Goal: Information Seeking & Learning: Learn about a topic

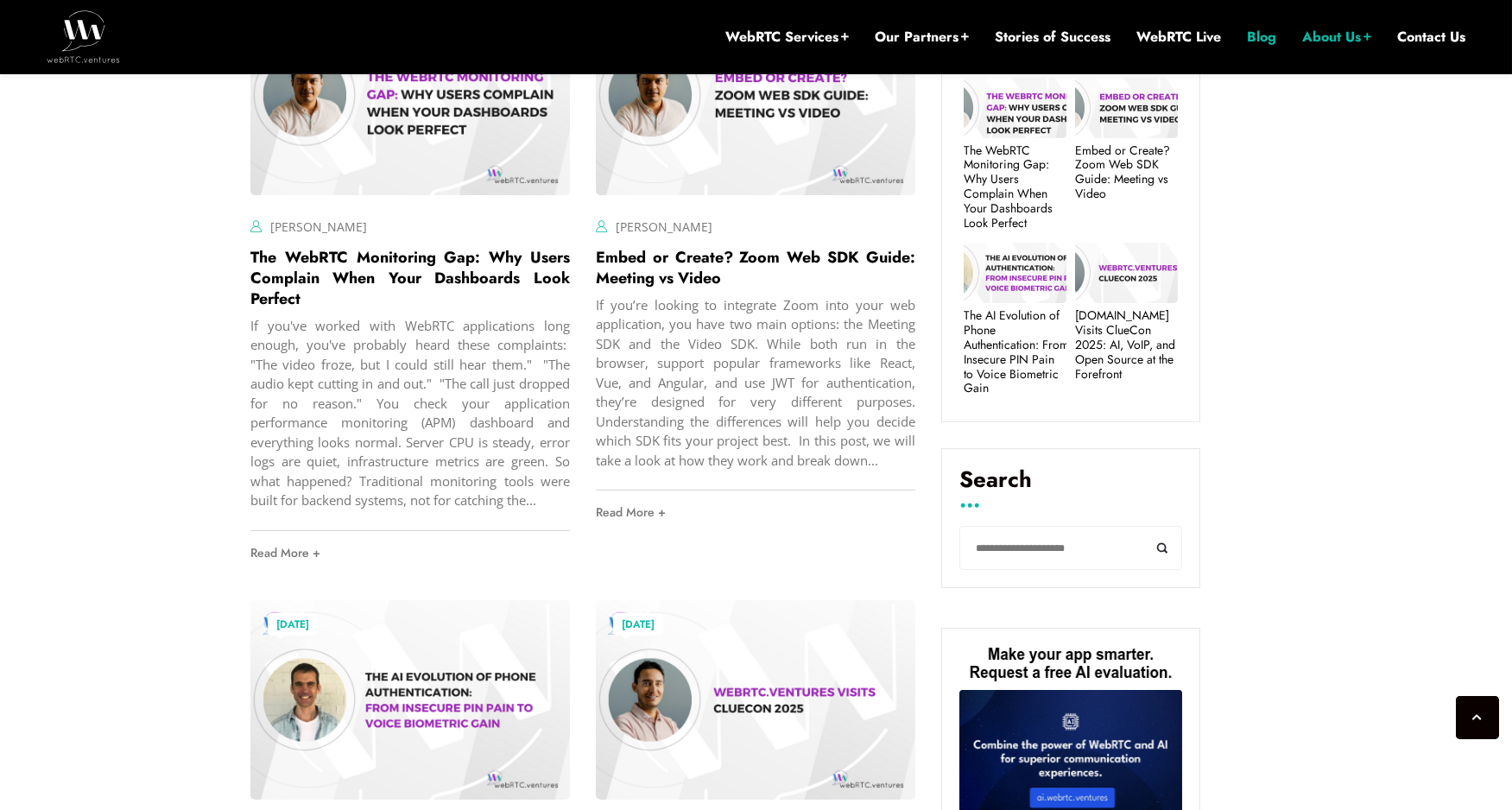
scroll to position [680, 0]
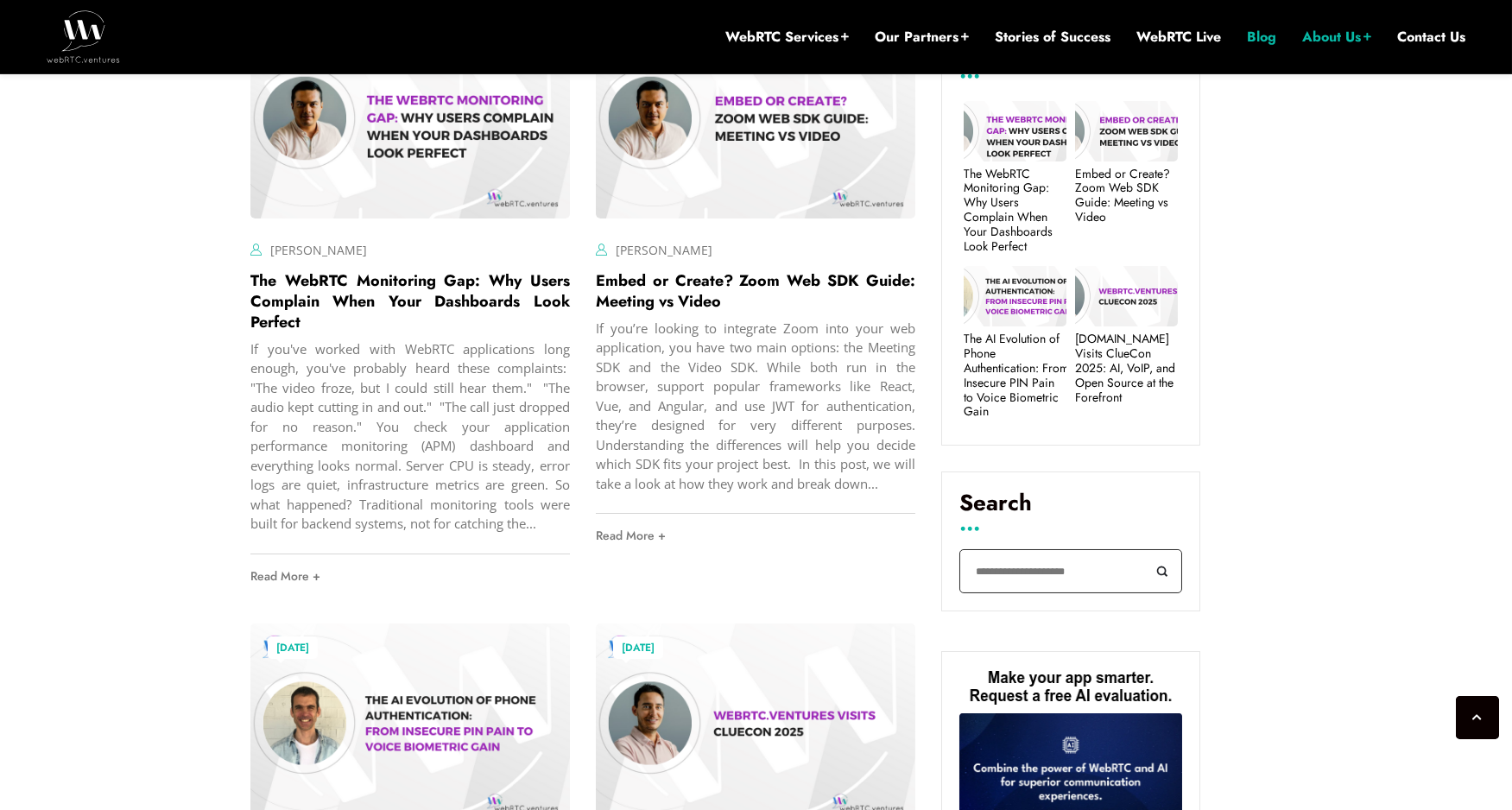
click at [1019, 573] on input "Search" at bounding box center [1070, 571] width 223 height 44
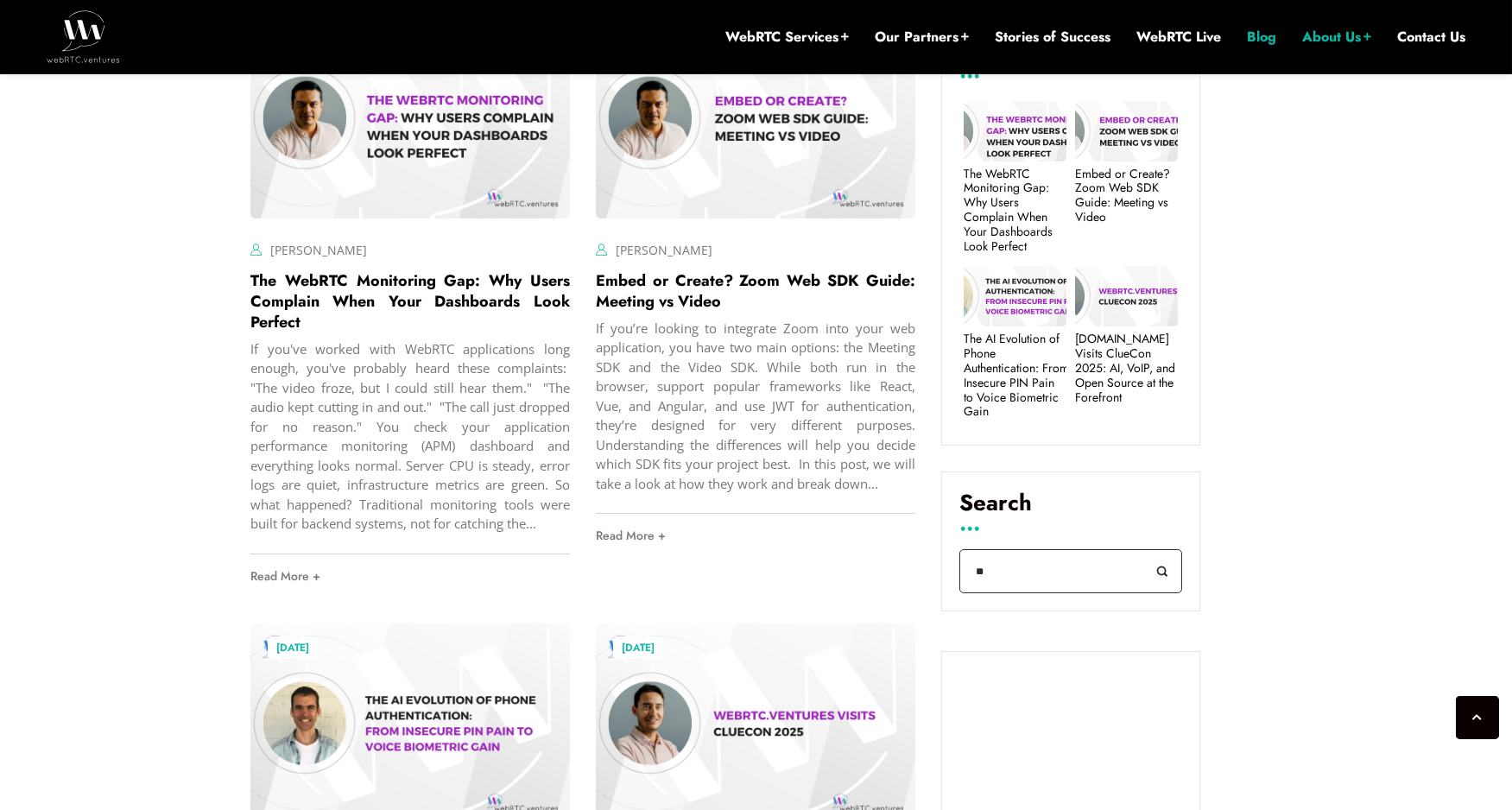
type input "**"
click at [1143, 549] on button "Search" at bounding box center [1162, 571] width 39 height 44
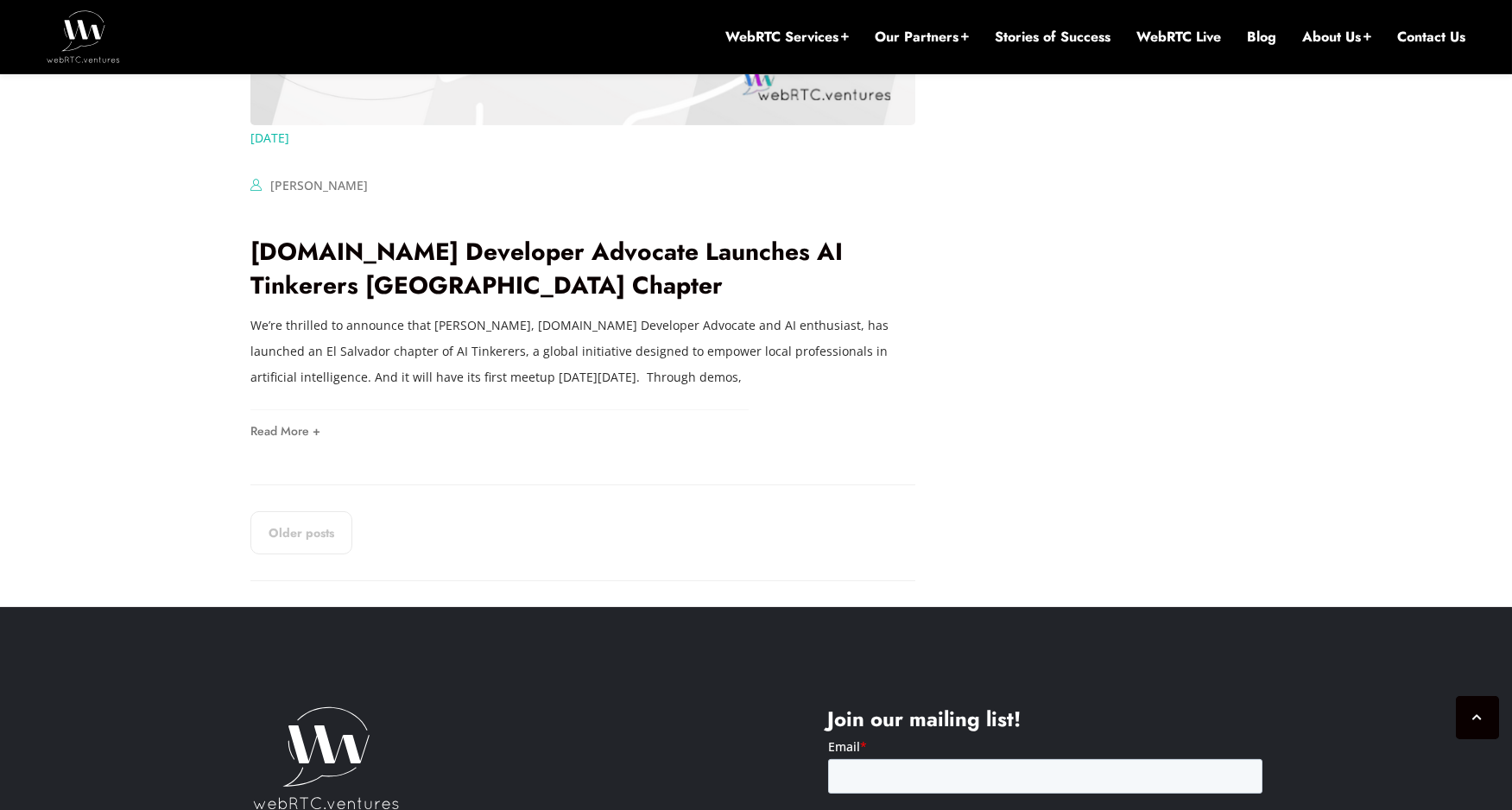
scroll to position [3361, 0]
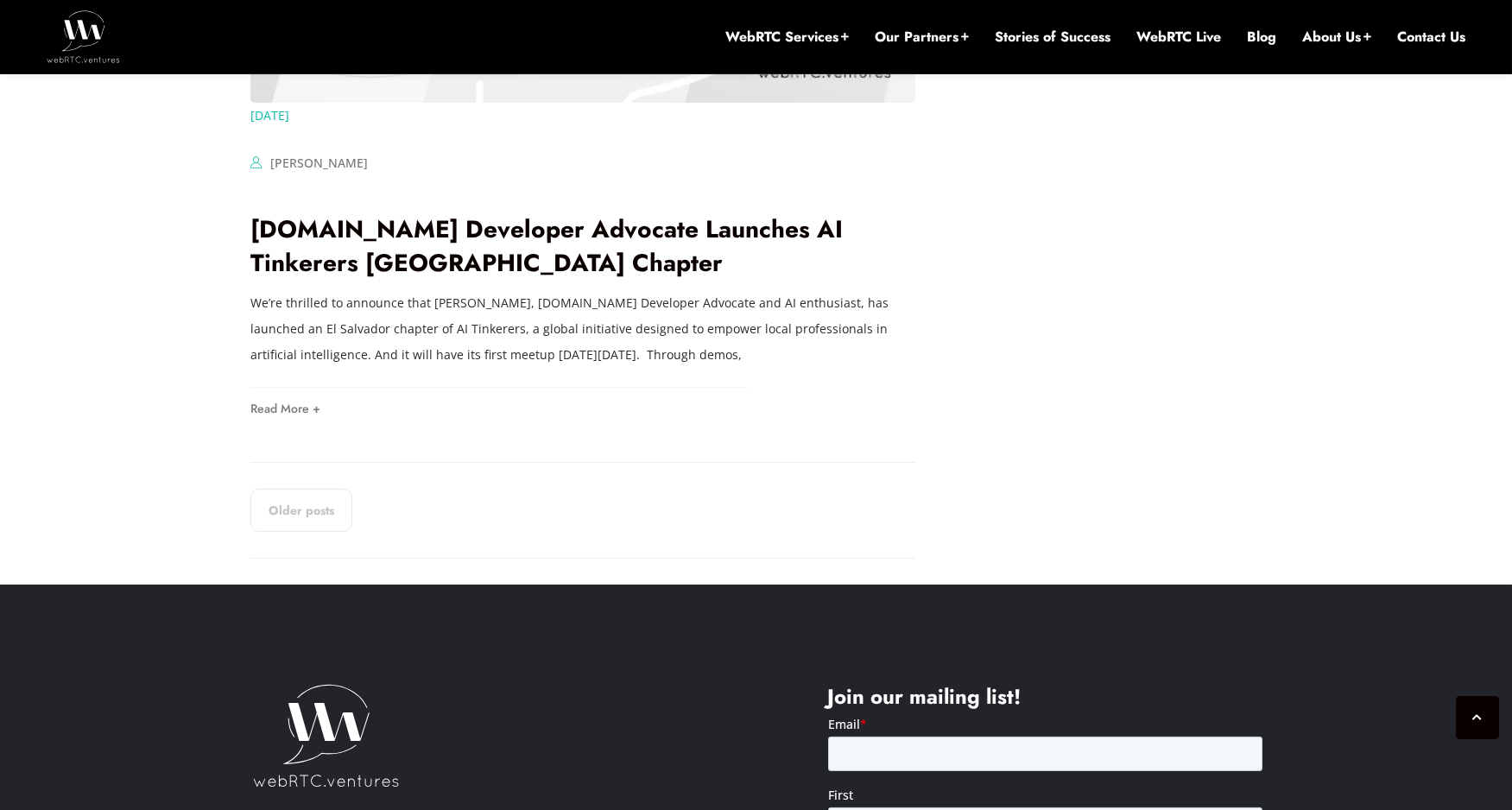
click at [272, 513] on link "Older posts" at bounding box center [301, 511] width 102 height 43
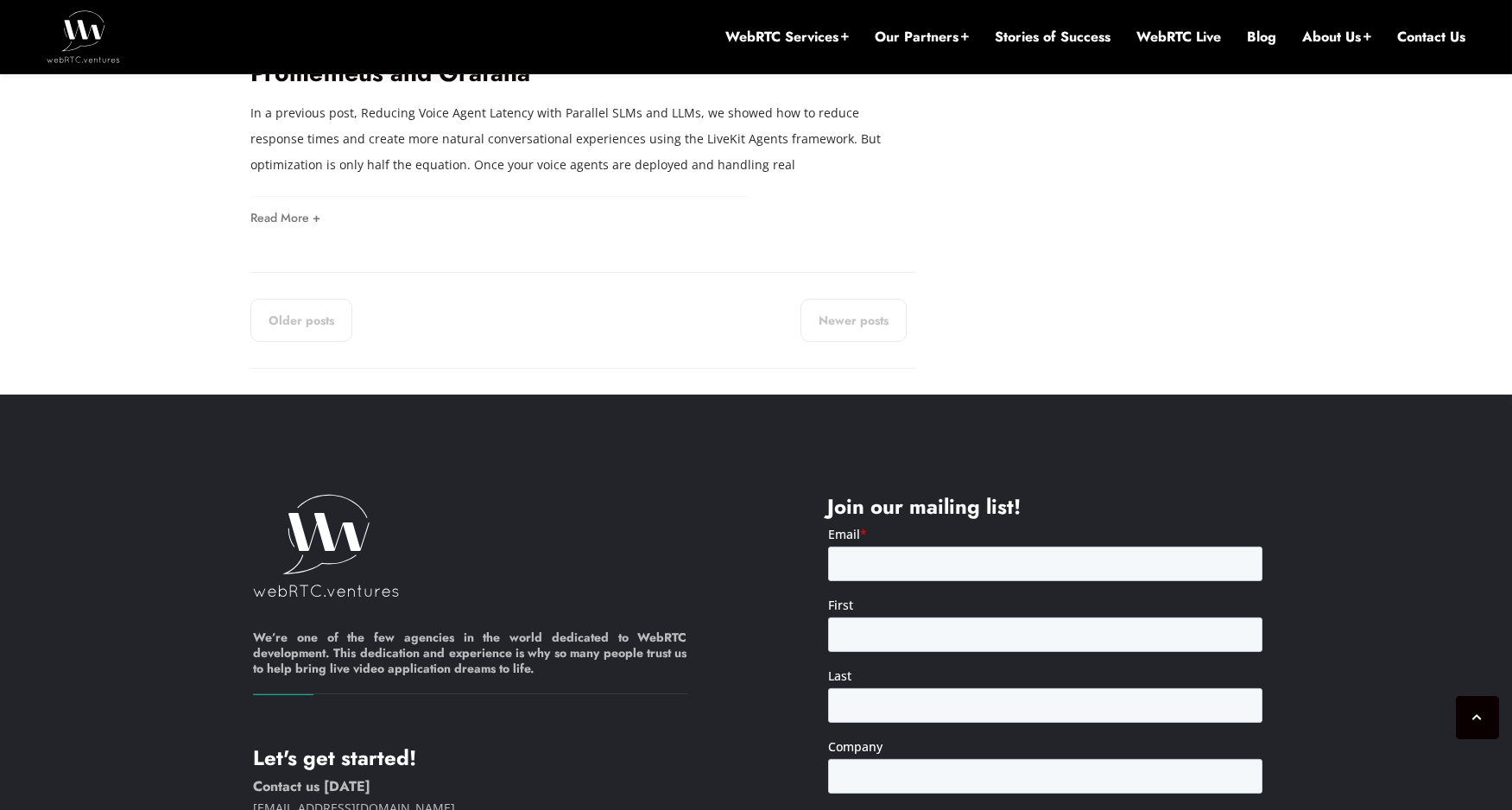
scroll to position [3554, 0]
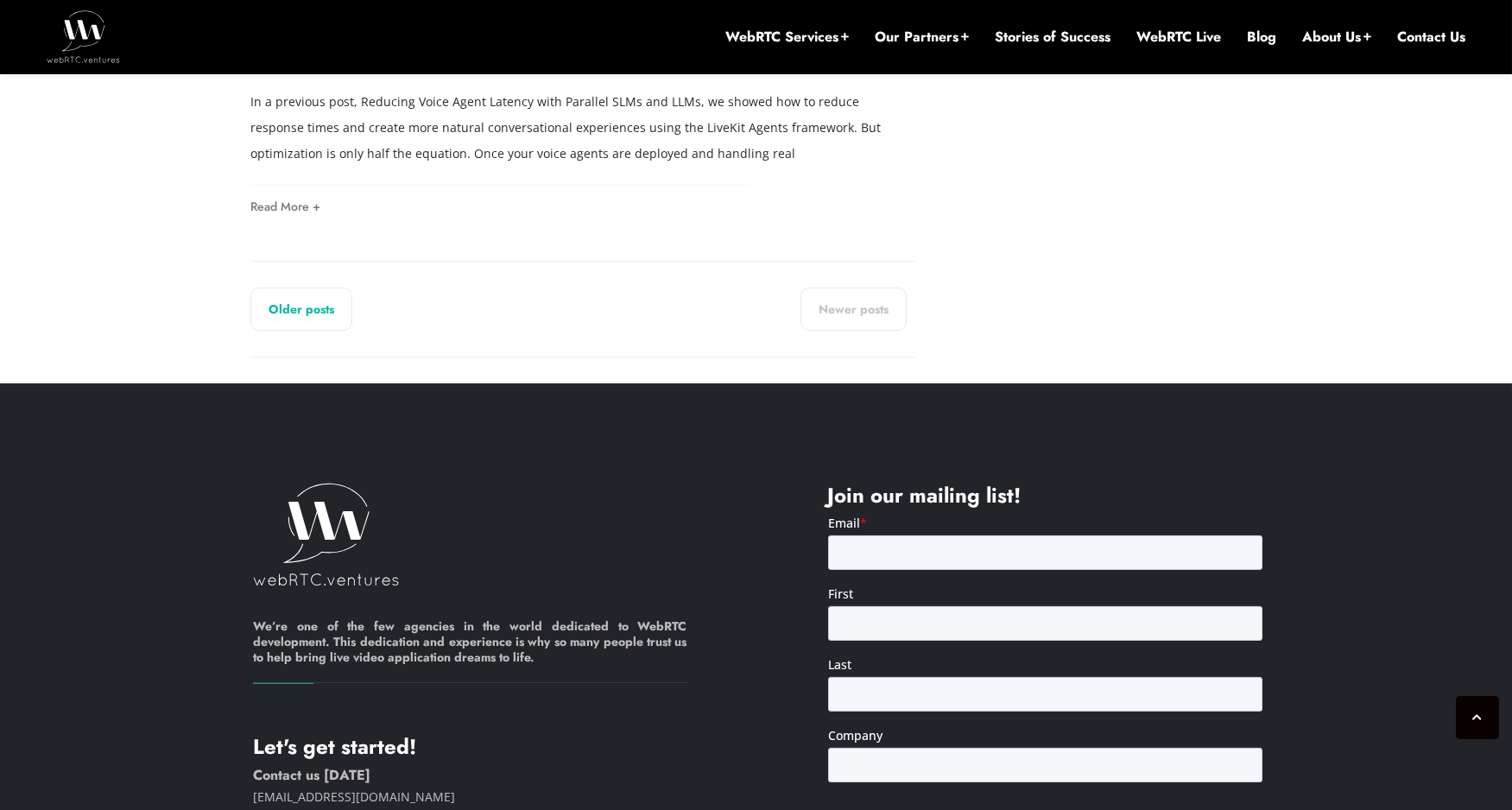
click at [292, 314] on link "Older posts" at bounding box center [301, 309] width 102 height 43
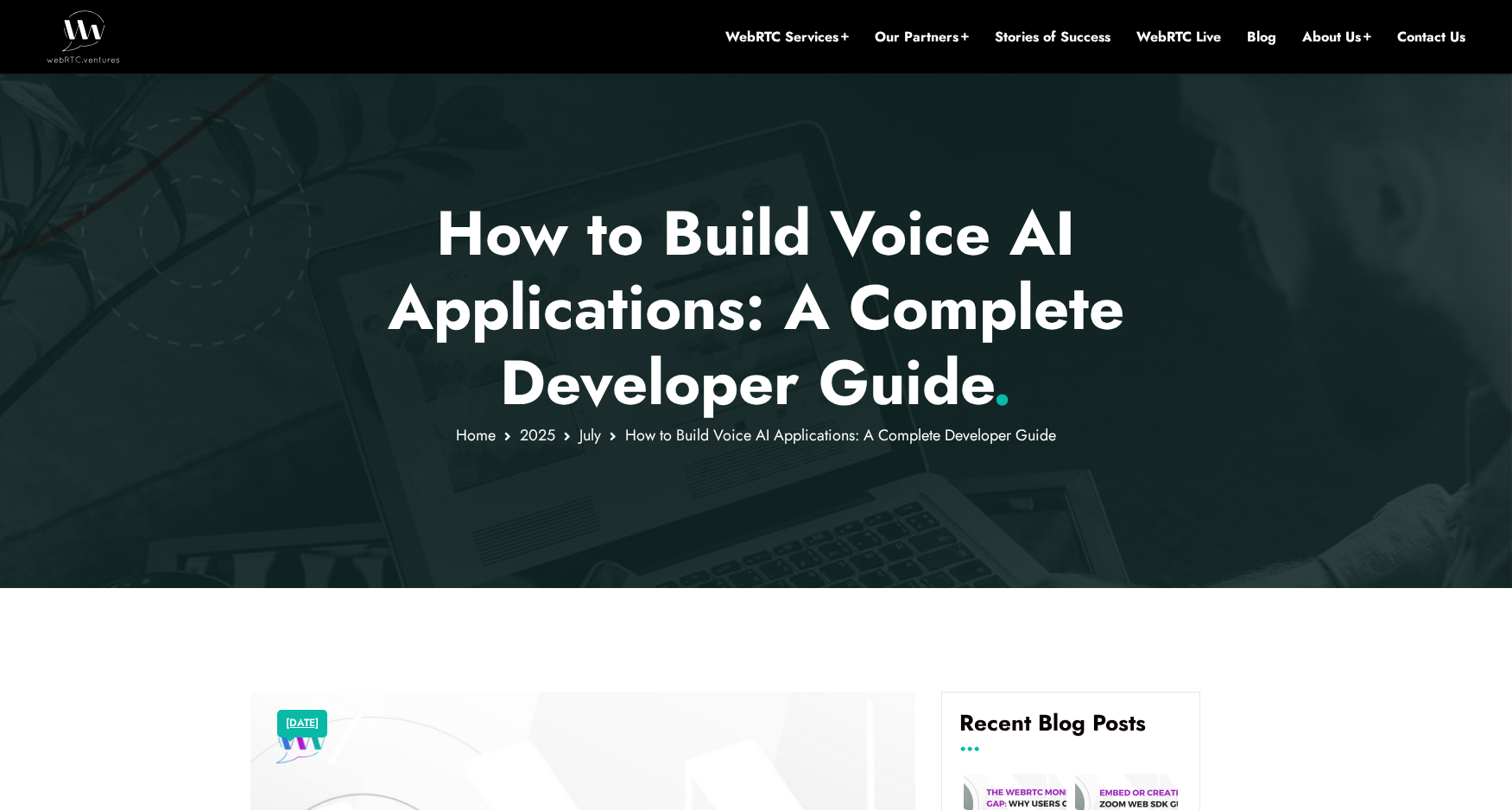
scroll to position [163, 0]
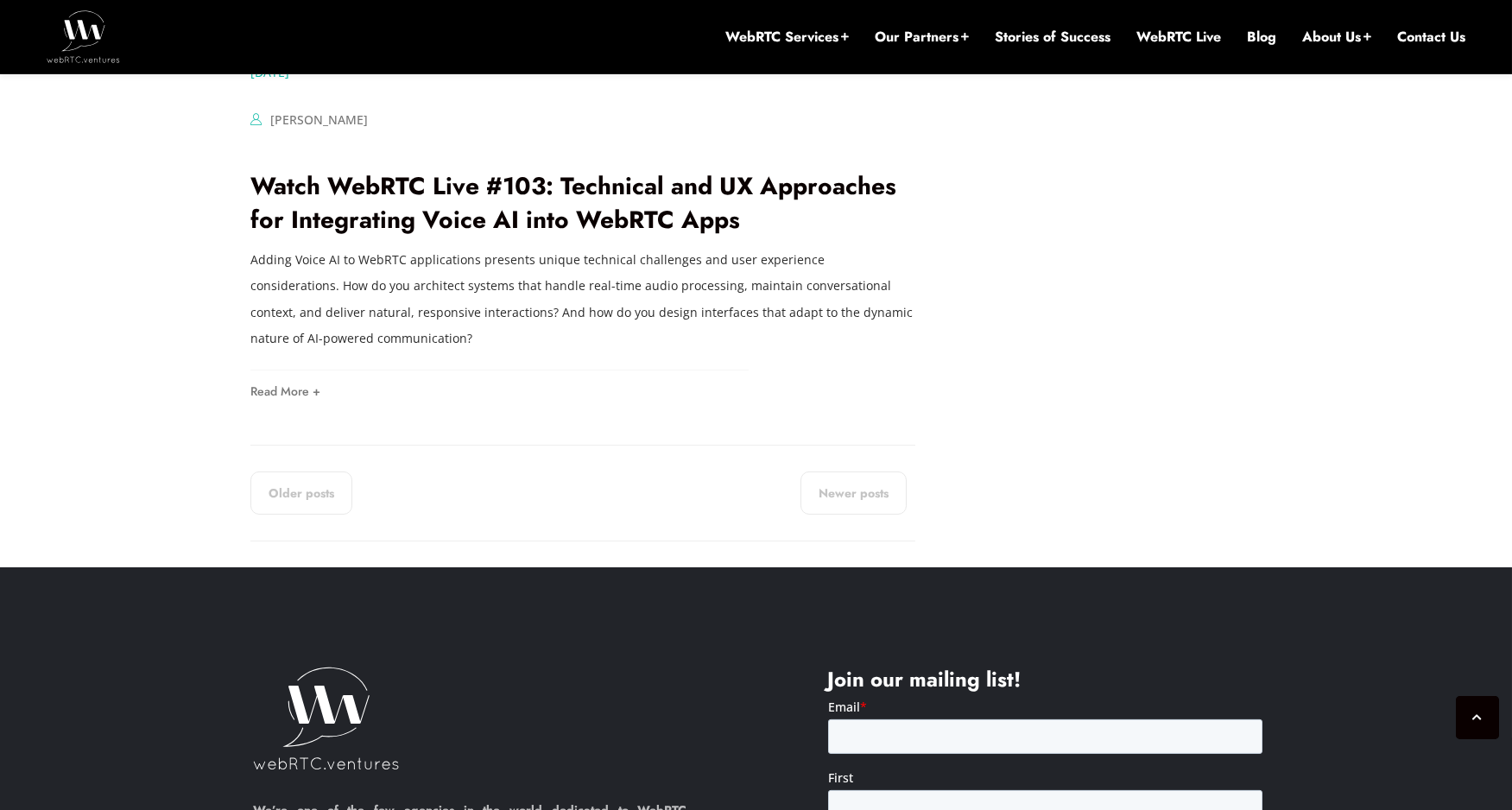
scroll to position [3431, 0]
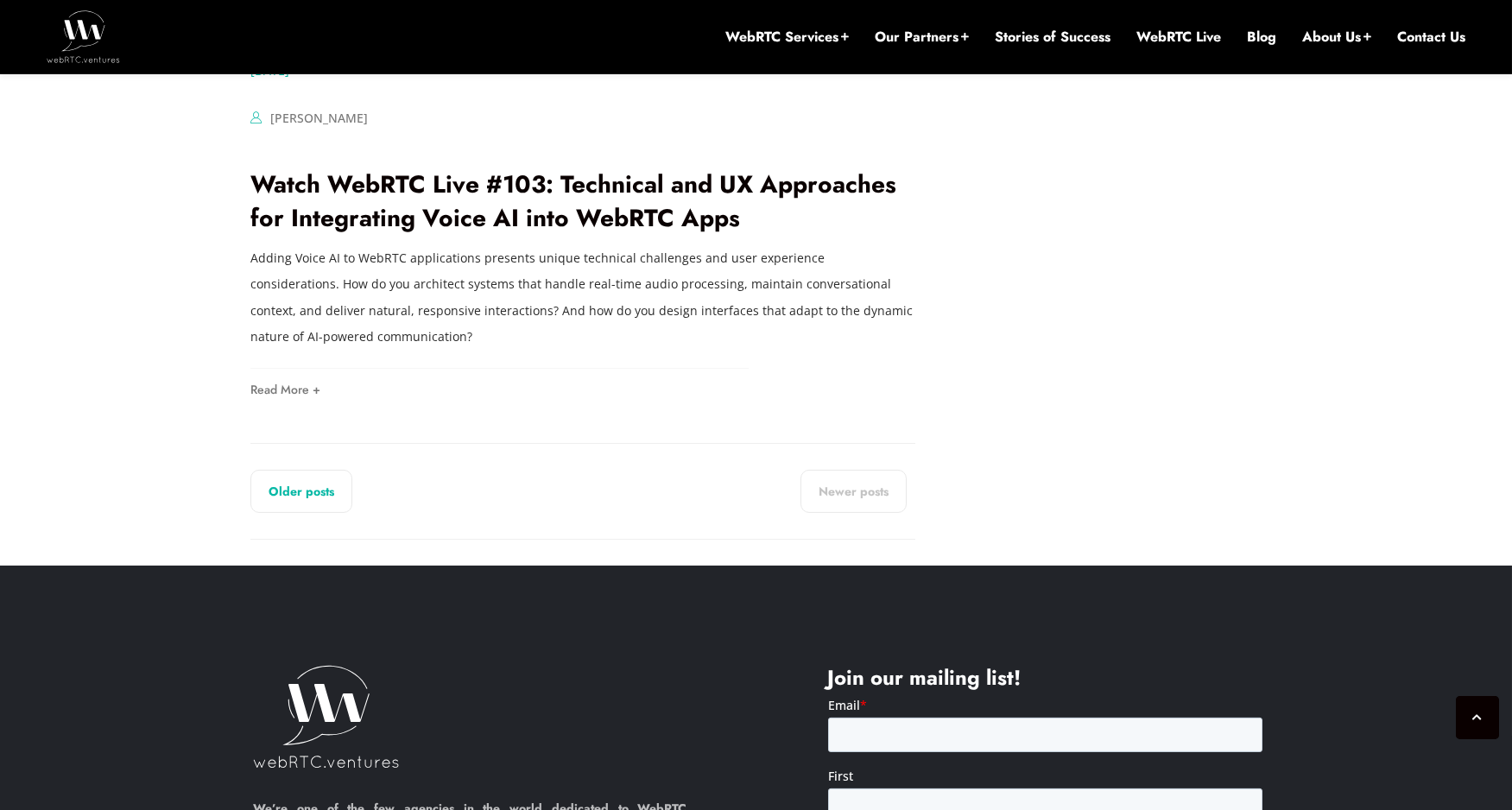
click at [327, 470] on link "Older posts" at bounding box center [301, 492] width 102 height 43
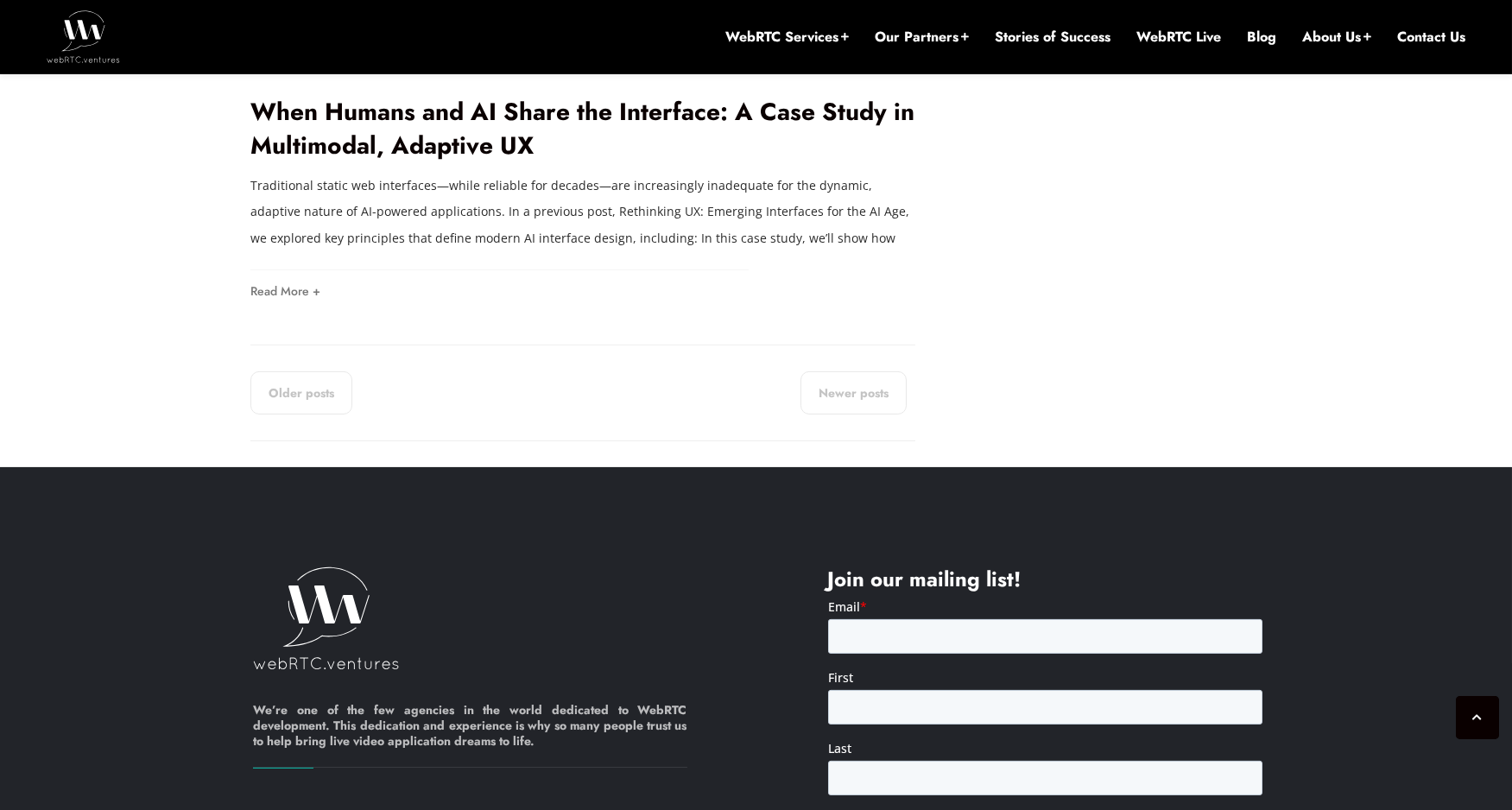
scroll to position [3506, 0]
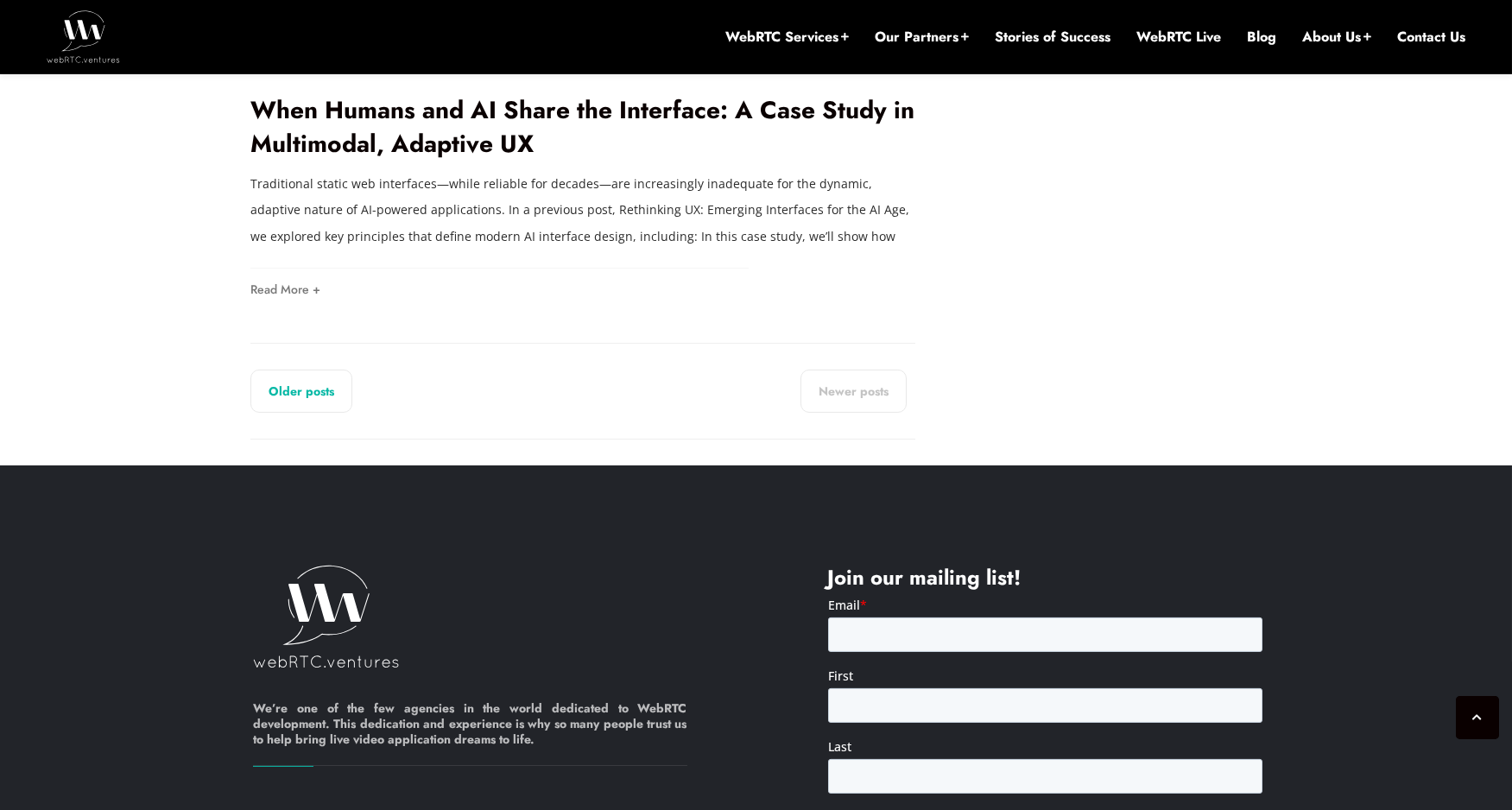
click at [322, 395] on link "Older posts" at bounding box center [301, 391] width 102 height 43
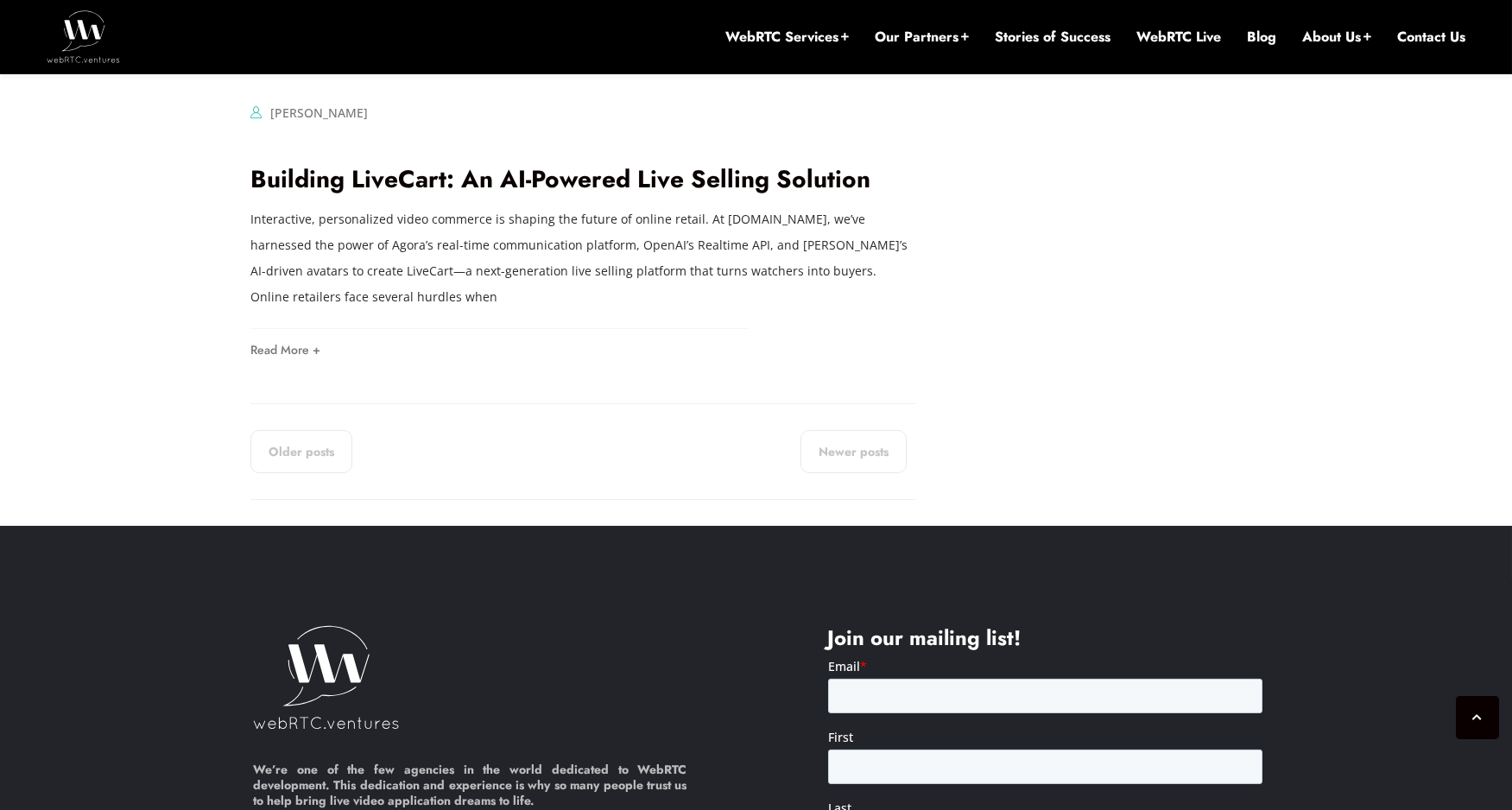
scroll to position [3376, 0]
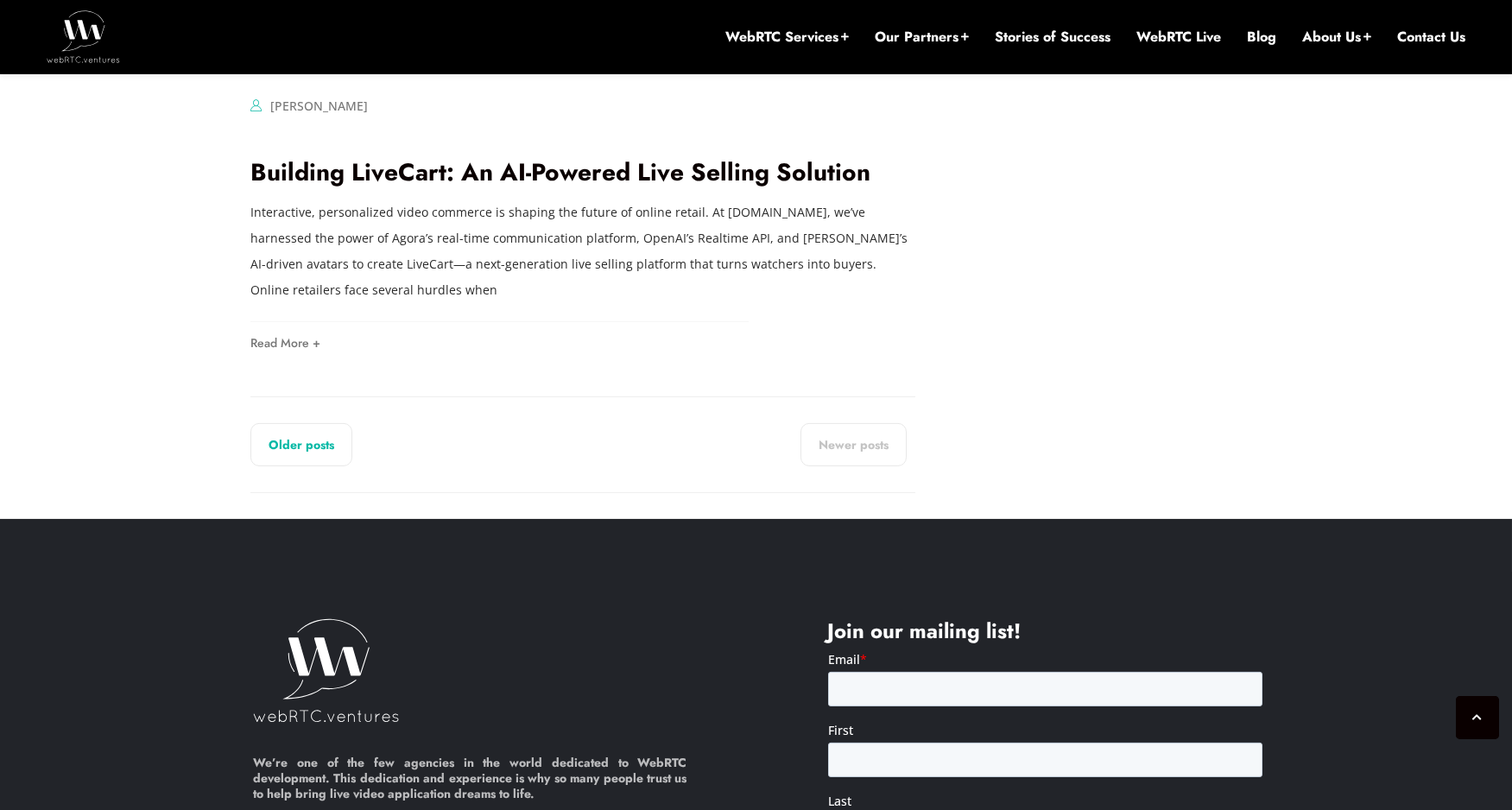
click at [286, 423] on link "Older posts" at bounding box center [301, 445] width 102 height 43
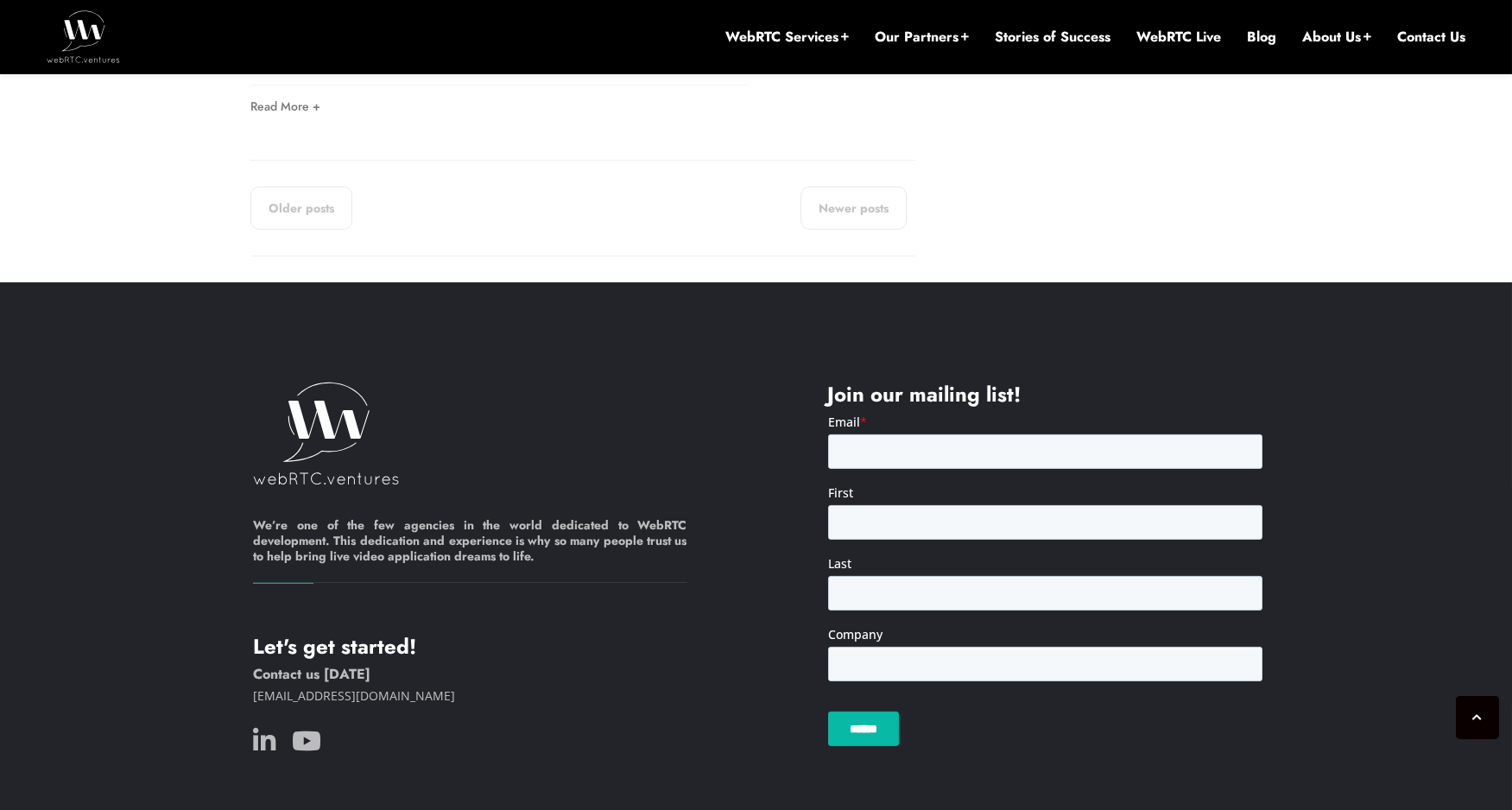
scroll to position [3683, 0]
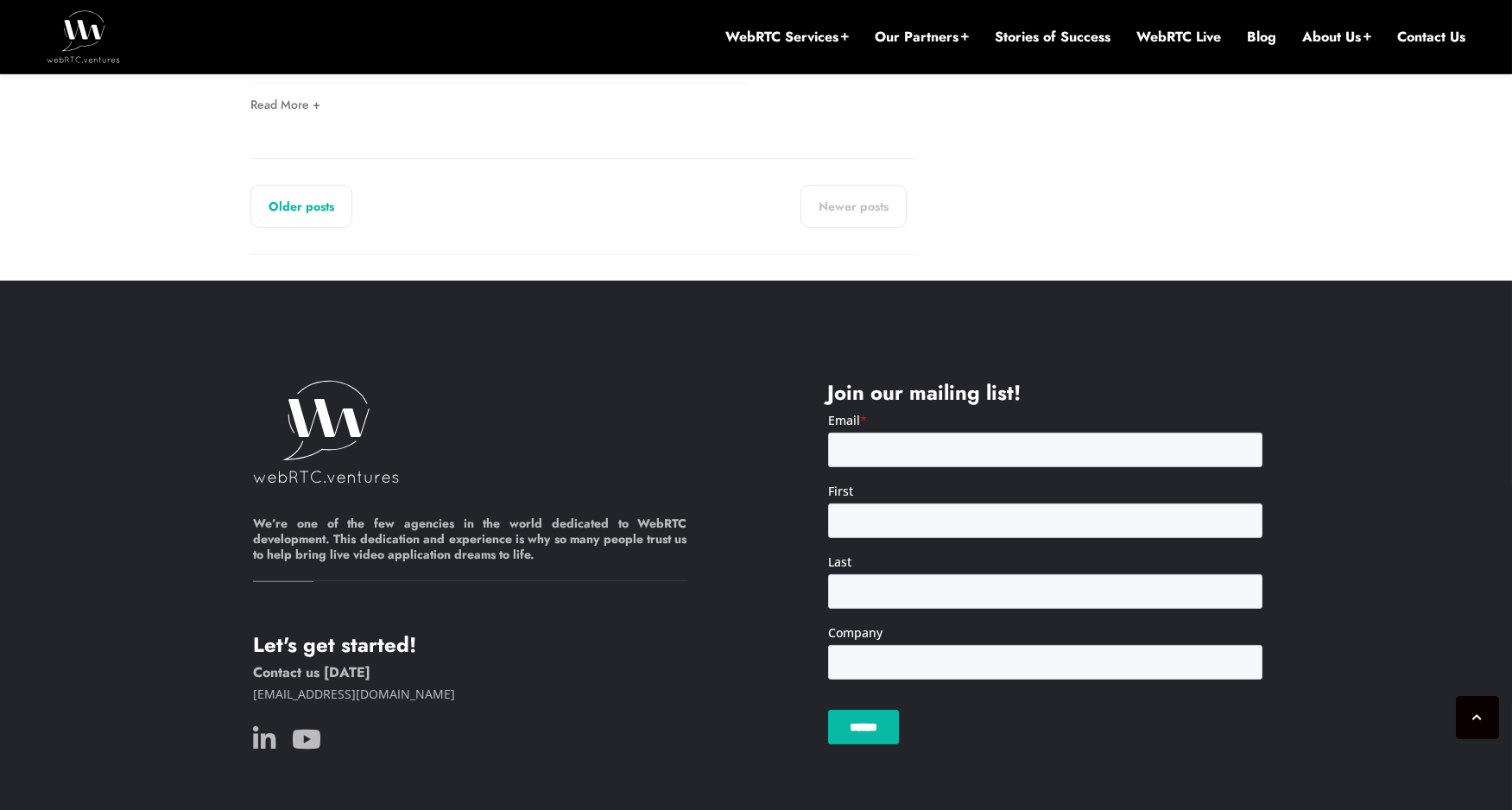
click at [292, 213] on link "Older posts" at bounding box center [301, 207] width 102 height 43
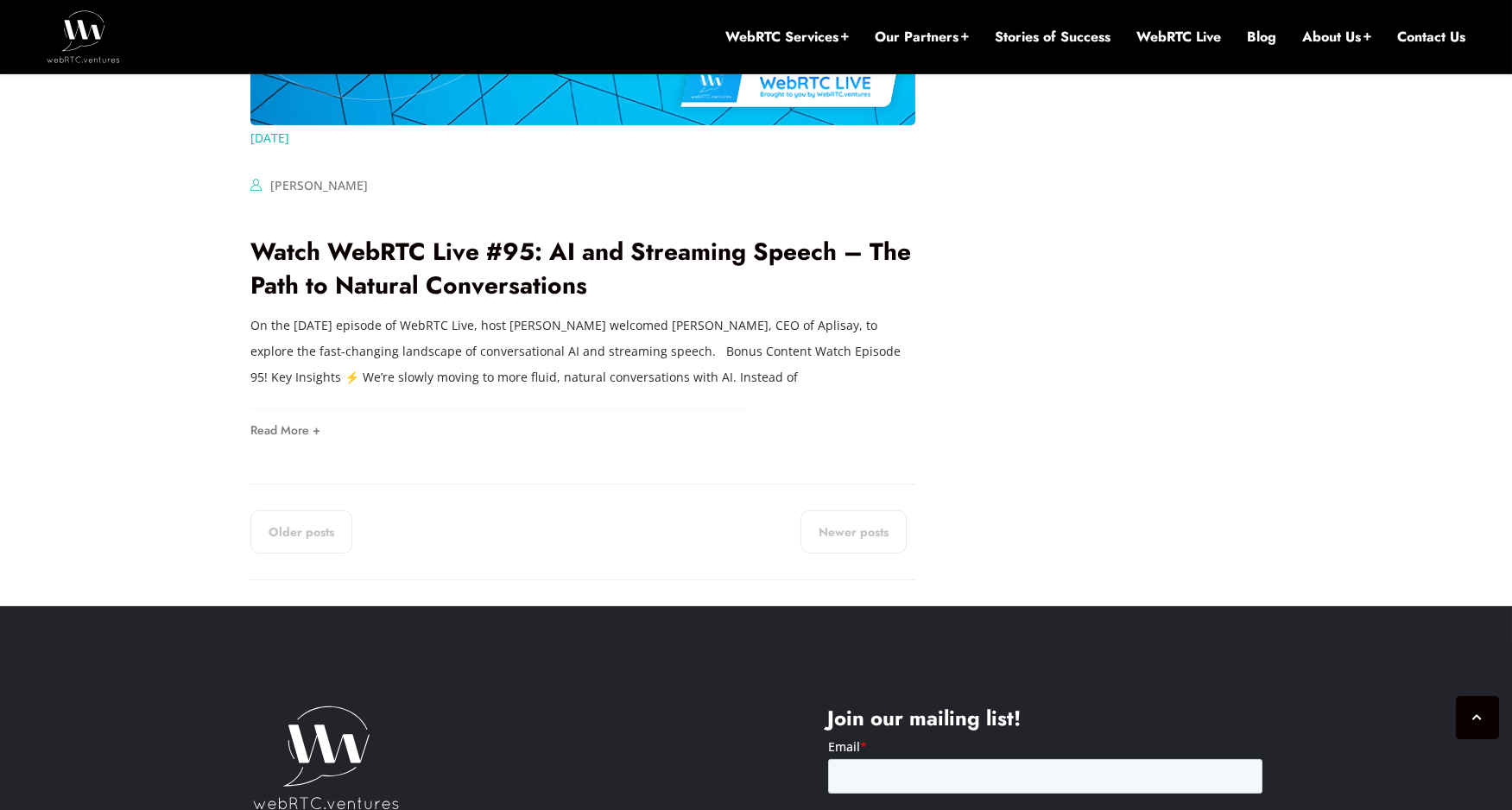
scroll to position [3340, 0]
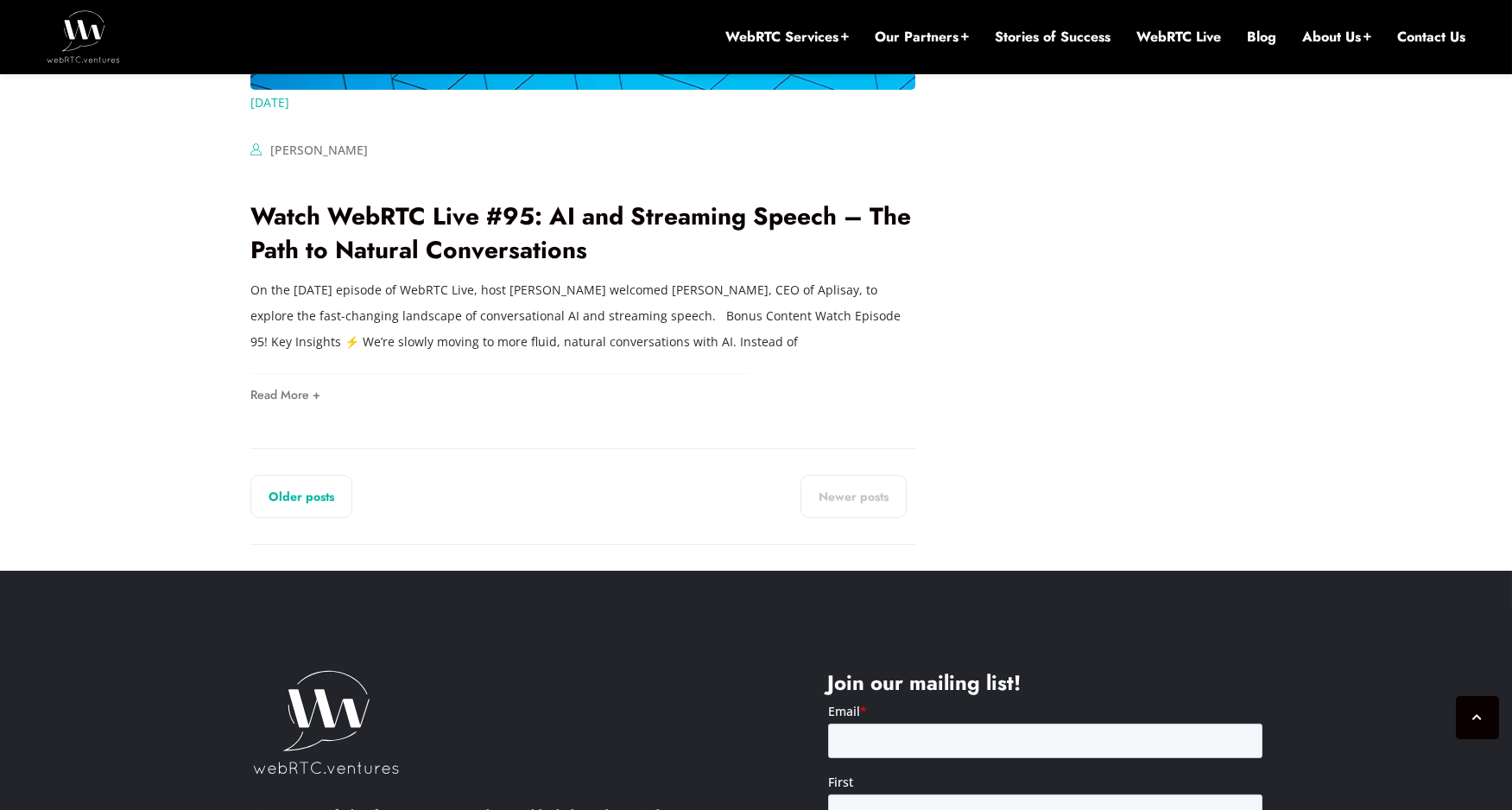
click at [298, 492] on link "Older posts" at bounding box center [301, 496] width 102 height 43
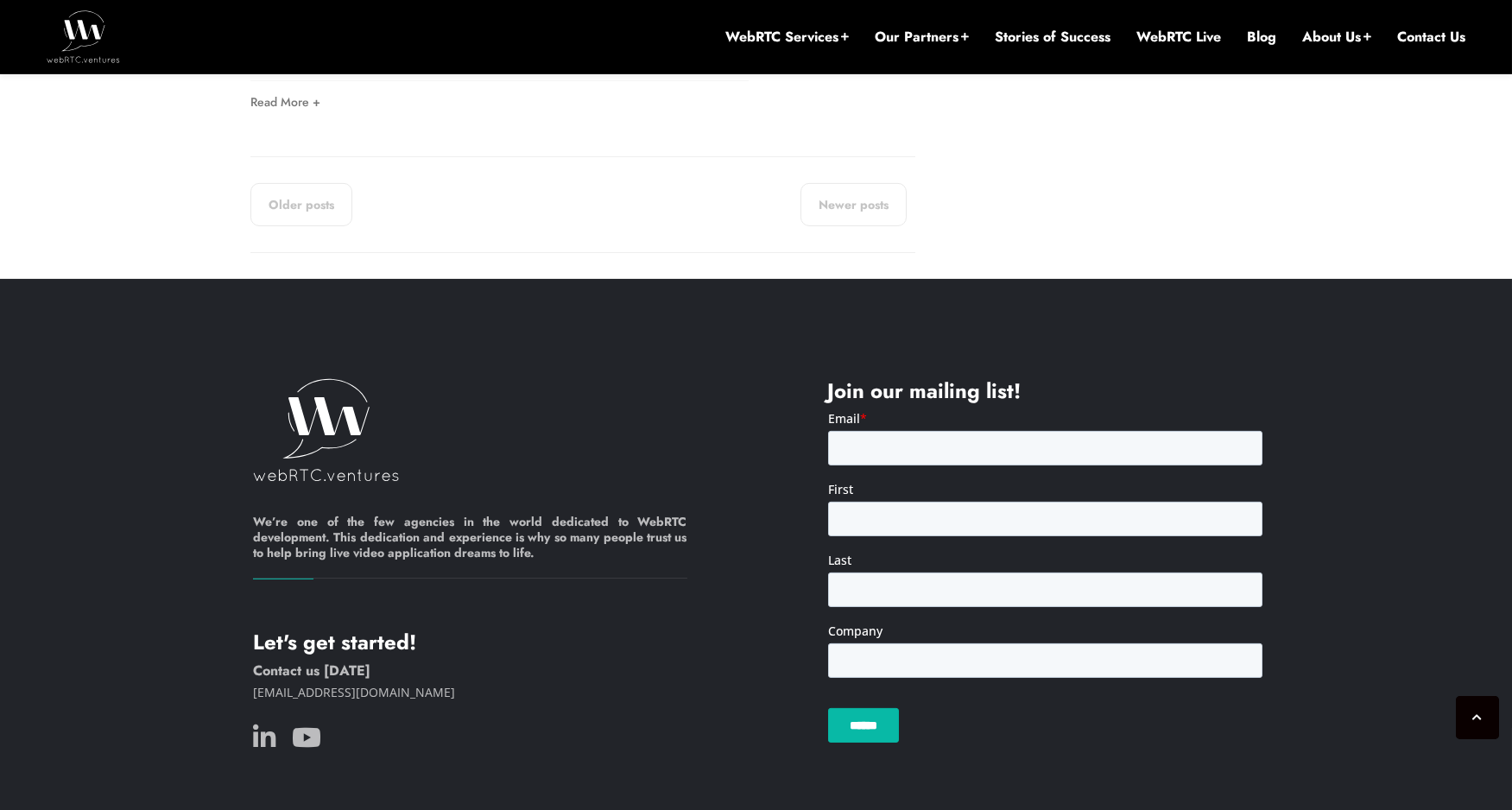
scroll to position [3660, 0]
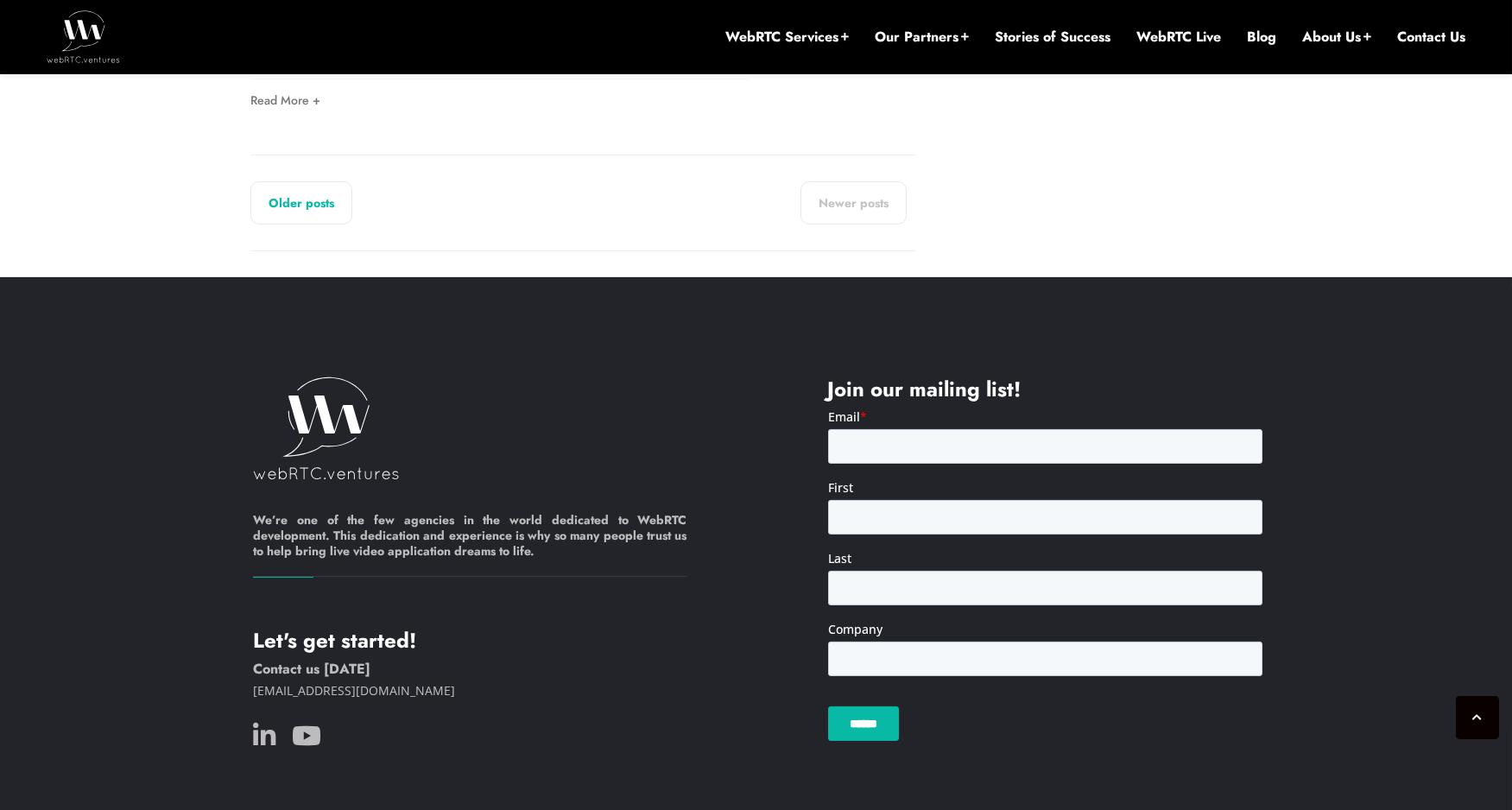
click at [291, 209] on link "Older posts" at bounding box center [301, 203] width 102 height 43
